Goal: Information Seeking & Learning: Learn about a topic

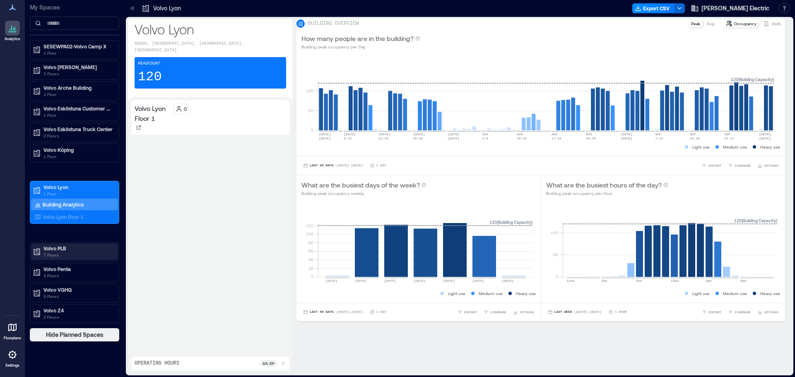
click at [65, 254] on p "7 Floors" at bounding box center [78, 255] width 70 height 7
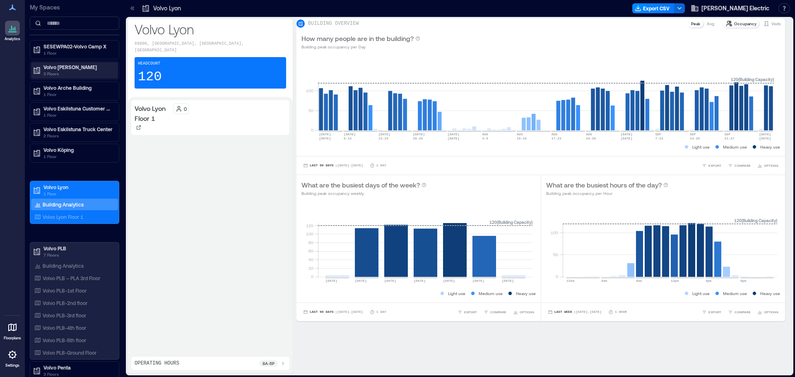
click at [74, 66] on p "Volvo [PERSON_NAME]" at bounding box center [78, 67] width 70 height 7
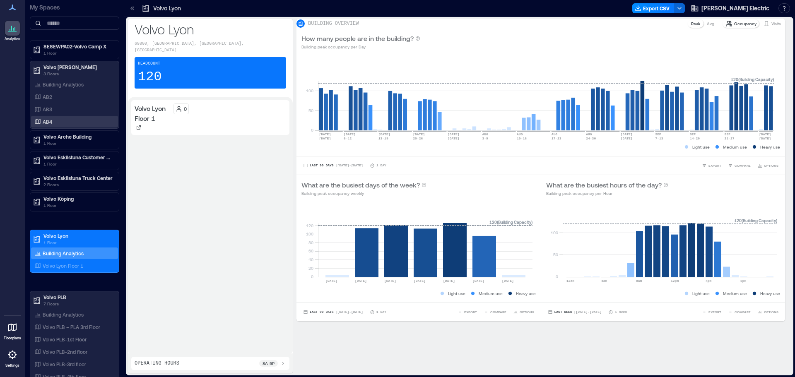
click at [50, 122] on p "AB4" at bounding box center [48, 121] width 10 height 7
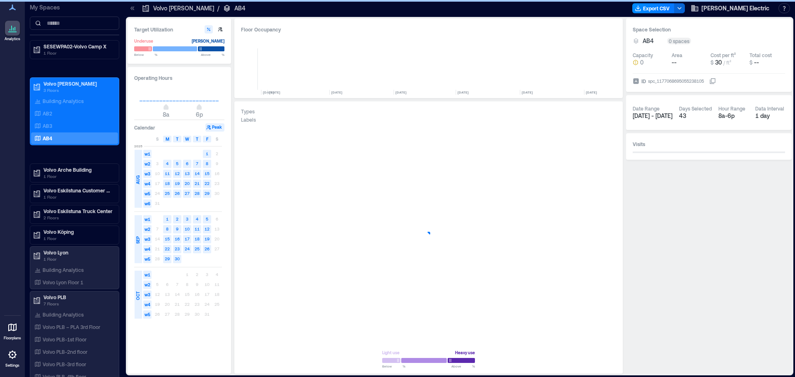
scroll to position [0, 1228]
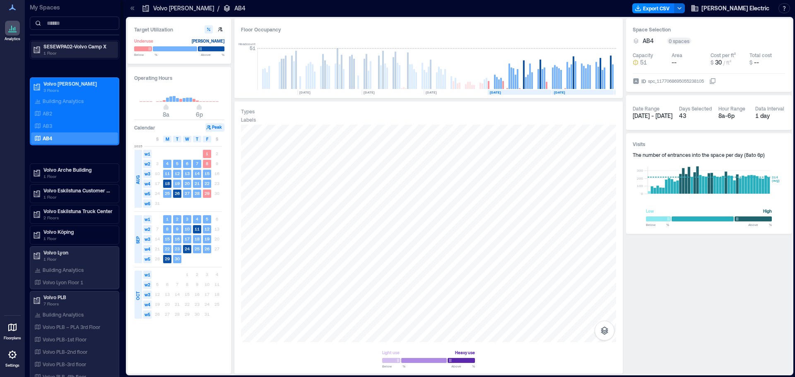
click at [93, 45] on p "SESEWPA02-Volvo Camp X" at bounding box center [78, 46] width 70 height 7
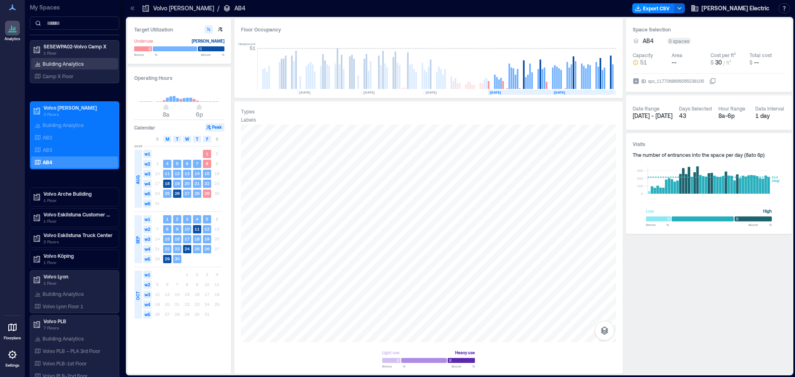
click at [75, 61] on p "Building Analytics" at bounding box center [63, 63] width 41 height 7
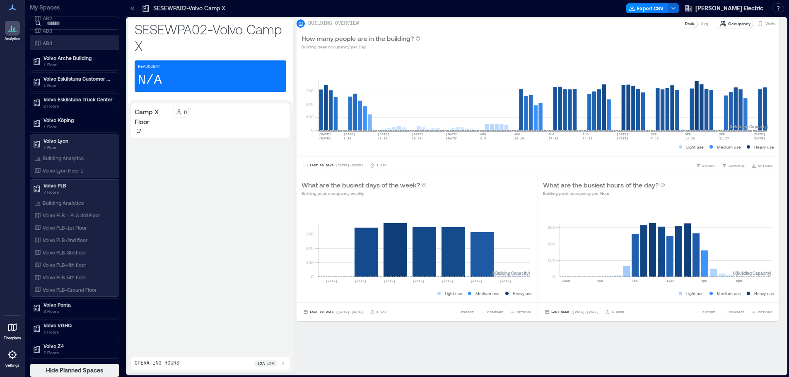
scroll to position [1, 0]
click at [60, 345] on p "Volvo Z4" at bounding box center [78, 346] width 70 height 7
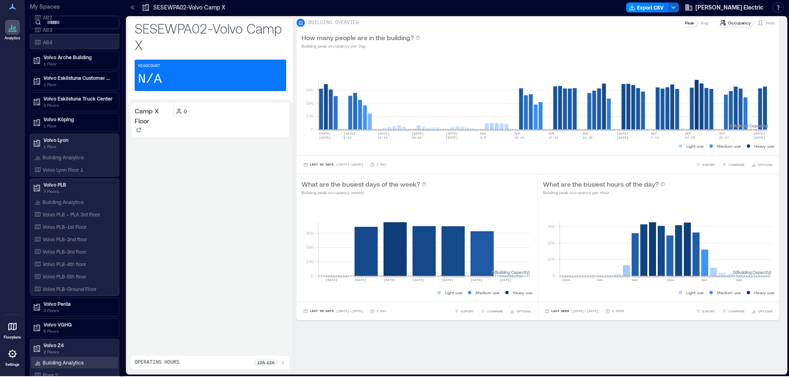
click at [54, 360] on p "Building Analytics" at bounding box center [63, 362] width 41 height 7
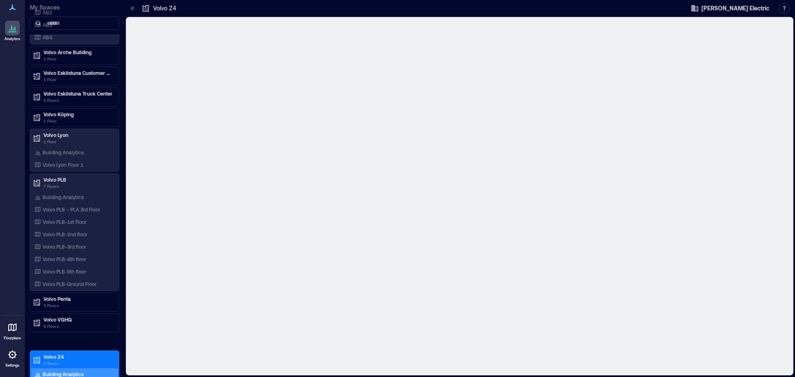
scroll to position [103, 0]
